Goal: Information Seeking & Learning: Learn about a topic

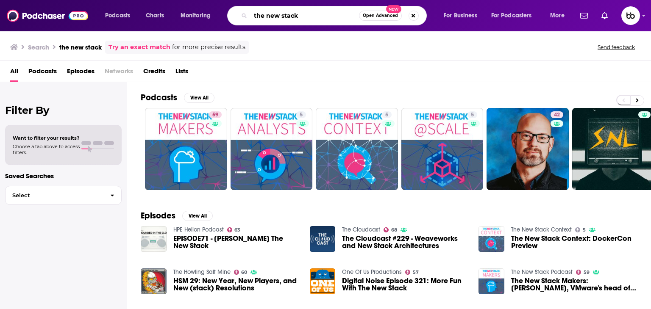
drag, startPoint x: 292, startPoint y: 18, endPoint x: 214, endPoint y: 12, distance: 78.6
click at [214, 12] on div "Podcasts Charts Monitoring the new stack Open Advanced New For Business For Pod…" at bounding box center [335, 15] width 473 height 19
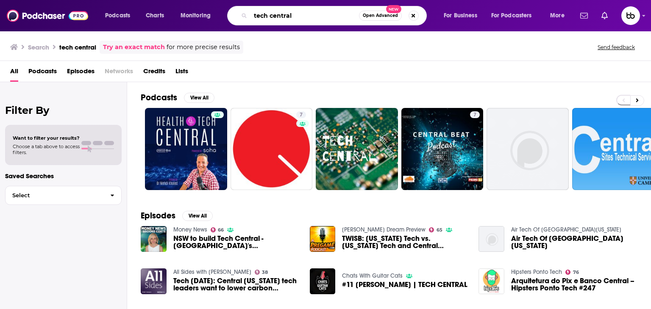
click at [270, 18] on input "tech central" at bounding box center [304, 16] width 108 height 14
type input "techcentral"
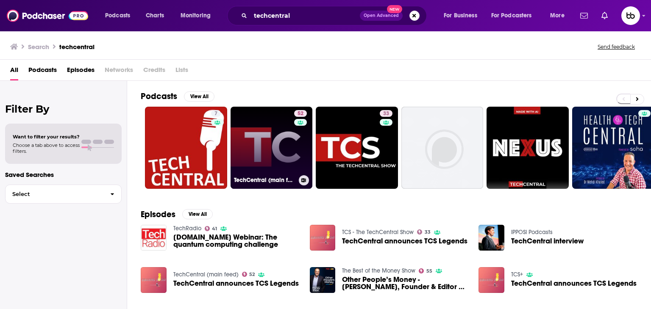
click at [283, 150] on link "52 TechCentral (main feed)" at bounding box center [271, 148] width 82 height 82
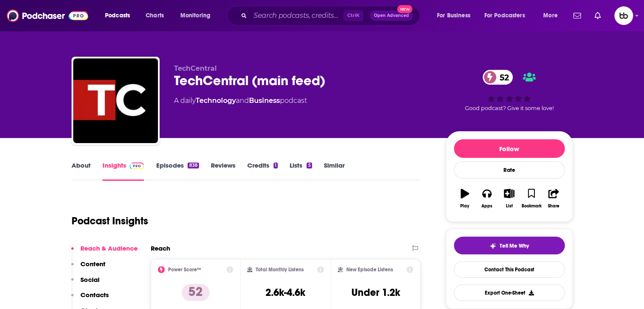
drag, startPoint x: 173, startPoint y: 101, endPoint x: 259, endPoint y: 140, distance: 94.8
click at [319, 107] on div "TechCentral TechCentral (main feed) 52 A daily Technology and Business podcast …" at bounding box center [323, 103] width 502 height 92
click at [82, 168] on link "About" at bounding box center [81, 170] width 19 height 19
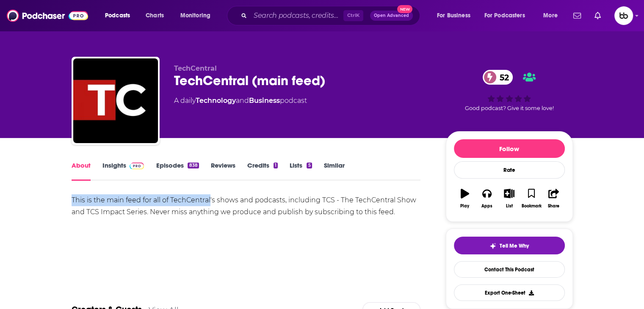
drag, startPoint x: 73, startPoint y: 198, endPoint x: 219, endPoint y: 202, distance: 146.7
click at [215, 202] on div "This is the main feed for all of TechCentral's shows and podcasts, including TC…" at bounding box center [247, 206] width 350 height 24
click at [249, 202] on div "This is the main feed for all of TechCentral's shows and podcasts, including TC…" at bounding box center [247, 206] width 350 height 24
click at [309, 203] on div "This is the main feed for all of TechCentral's shows and podcasts, including TC…" at bounding box center [247, 206] width 350 height 24
click at [353, 203] on div "This is the main feed for all of TechCentral's shows and podcasts, including TC…" at bounding box center [247, 206] width 350 height 24
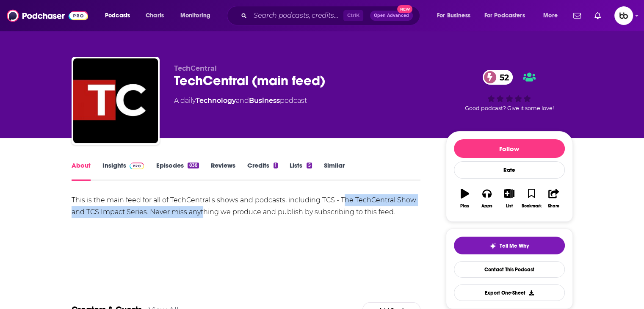
drag, startPoint x: 345, startPoint y: 203, endPoint x: 212, endPoint y: 216, distance: 133.7
click at [212, 216] on div "This is the main feed for all of TechCentral's shows and podcasts, including TC…" at bounding box center [247, 206] width 350 height 24
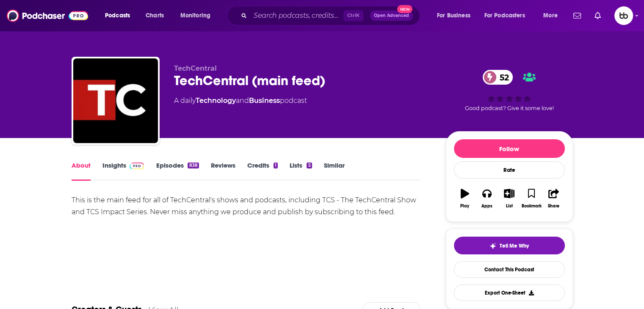
click at [262, 212] on div "This is the main feed for all of TechCentral's shows and podcasts, including TC…" at bounding box center [247, 206] width 350 height 24
